Goal: Use online tool/utility: Utilize a website feature to perform a specific function

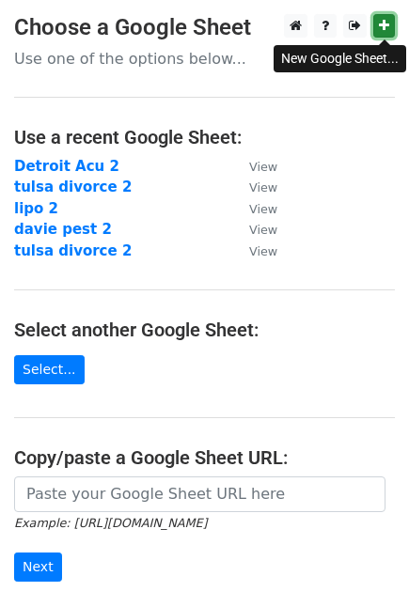
click at [380, 23] on icon at bounding box center [384, 25] width 10 height 13
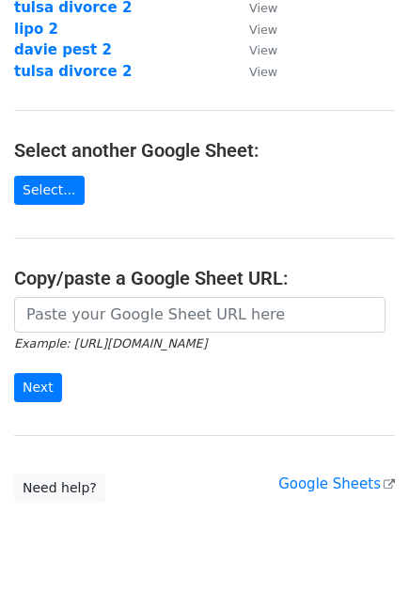
scroll to position [181, 0]
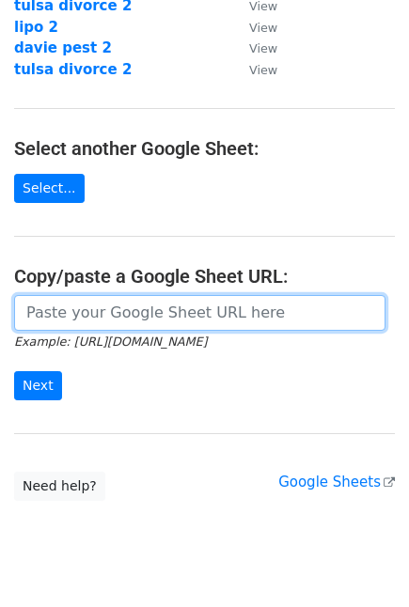
click at [241, 313] on input "url" at bounding box center [199, 313] width 371 height 36
paste input "[URL][DOMAIN_NAME]"
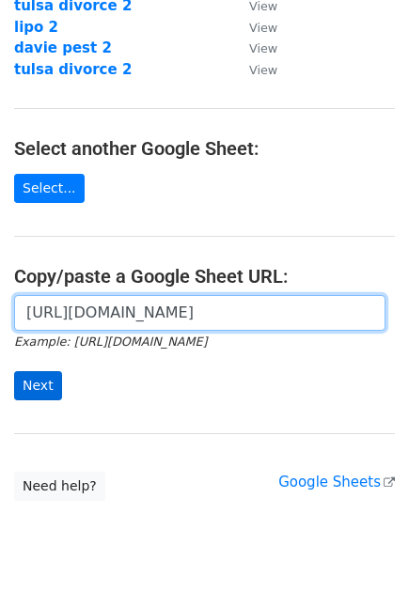
type input "[URL][DOMAIN_NAME]"
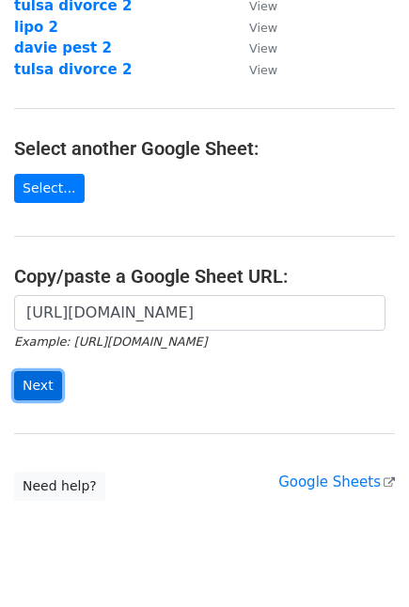
click at [33, 390] on input "Next" at bounding box center [38, 385] width 48 height 29
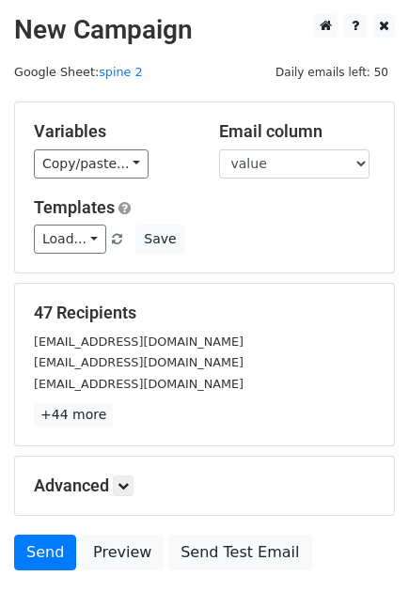
scroll to position [124, 0]
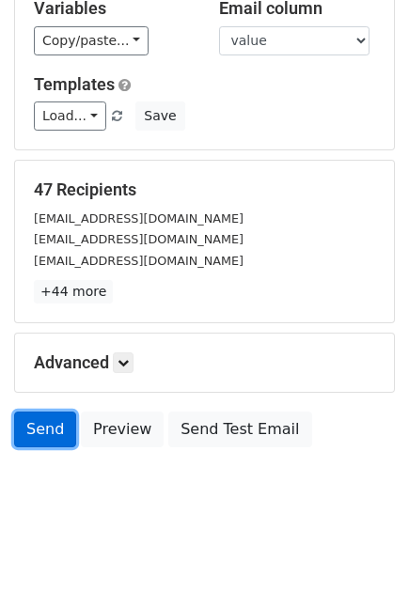
click at [41, 426] on link "Send" at bounding box center [45, 429] width 62 height 36
